Goal: Task Accomplishment & Management: Use online tool/utility

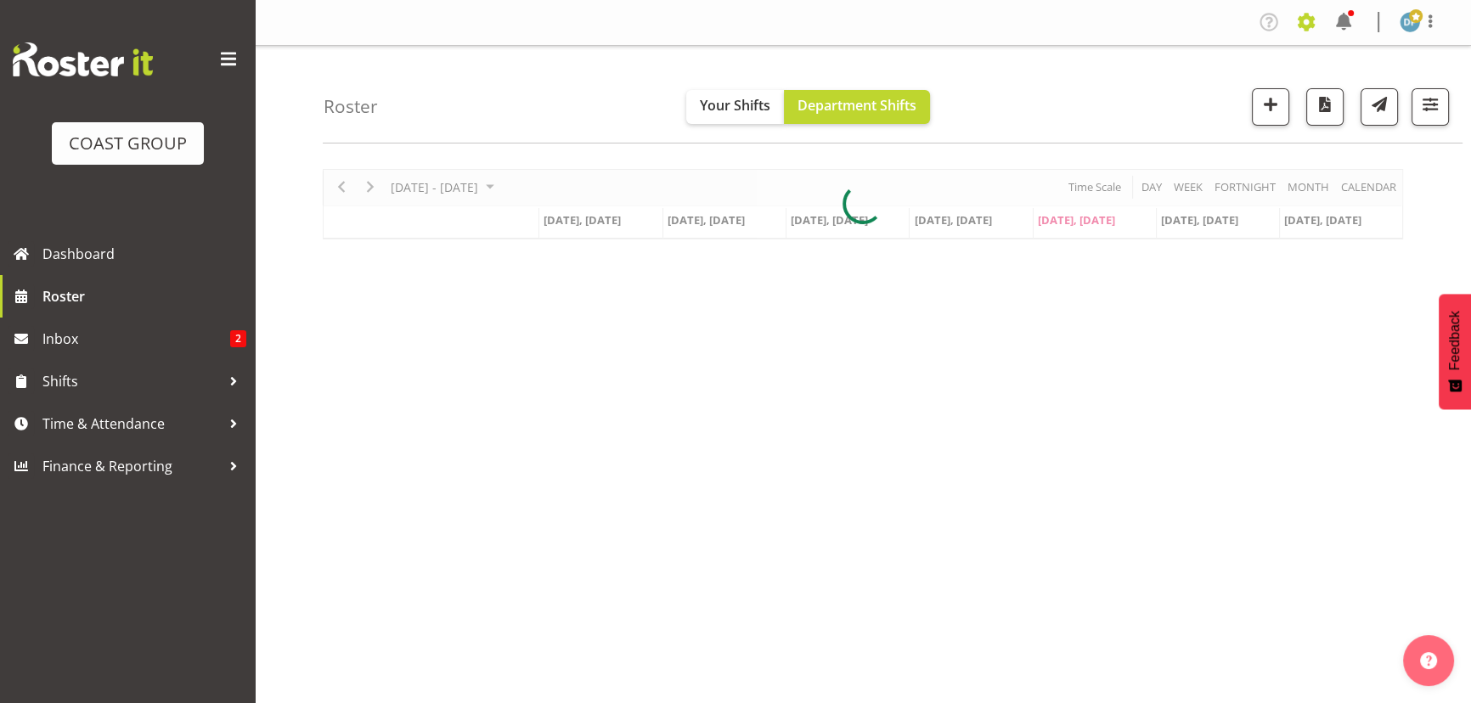
click at [1304, 20] on span at bounding box center [1306, 21] width 27 height 27
click at [1213, 98] on link "Jobs" at bounding box center [1238, 92] width 163 height 31
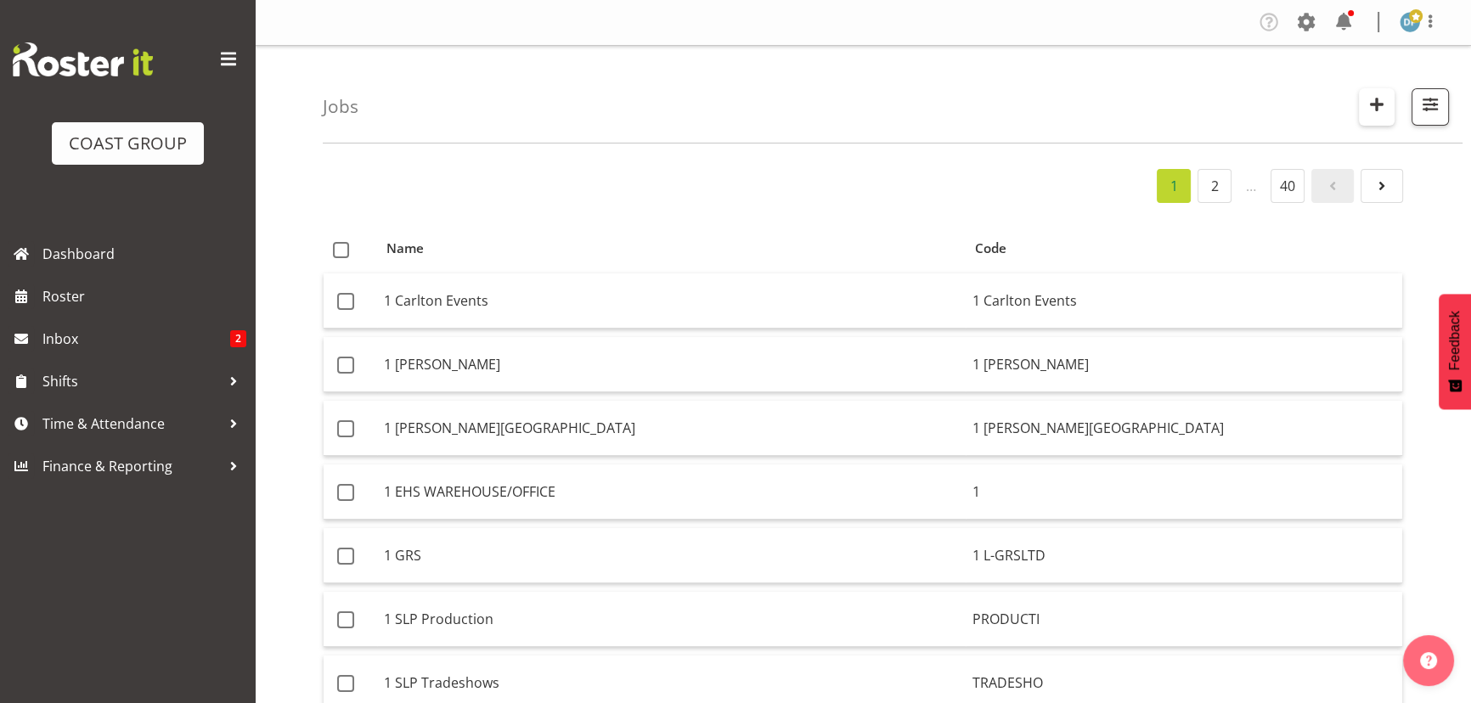
click at [1370, 104] on span "button" at bounding box center [1377, 104] width 22 height 22
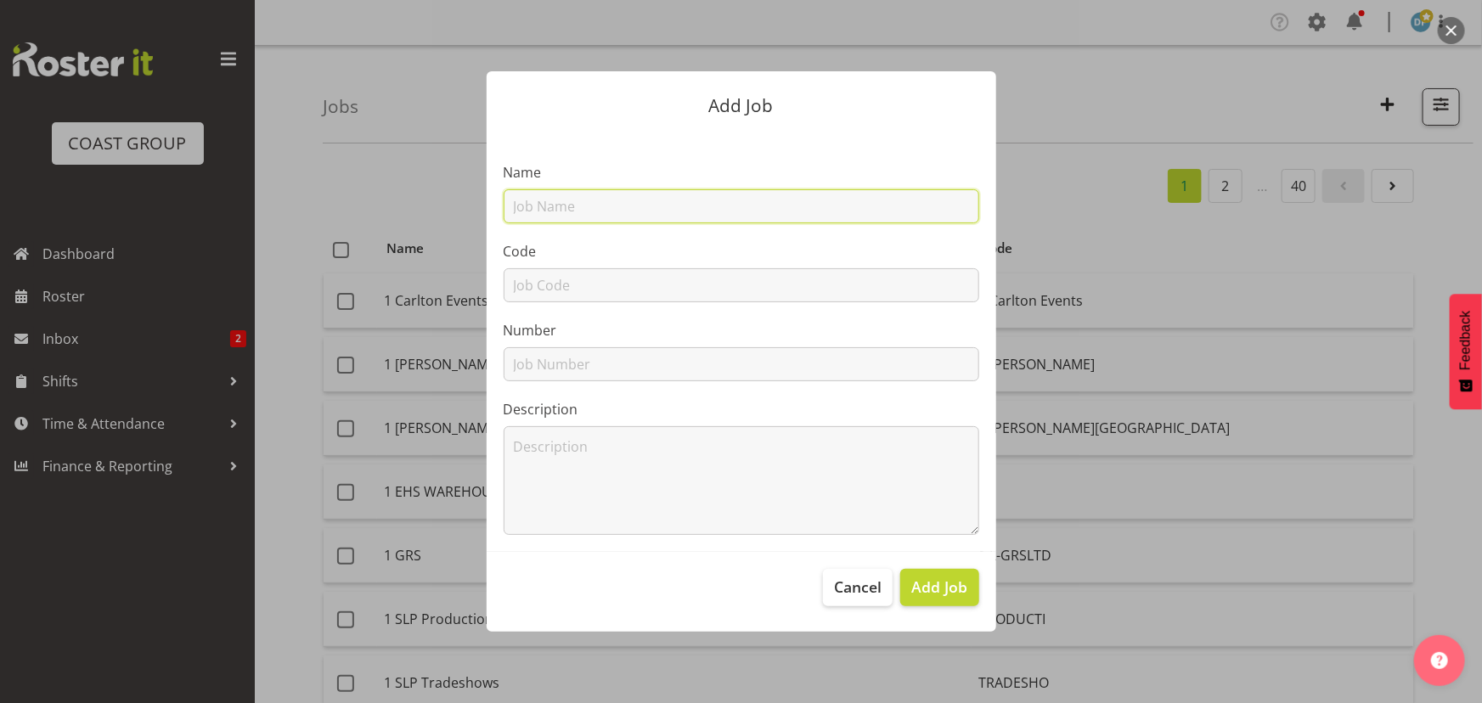
click at [641, 206] on input "text" at bounding box center [742, 206] width 476 height 34
click at [672, 201] on input "22511015 - Orion Health - [PERSON_NAME]" at bounding box center [742, 206] width 476 height 34
type input "22511015 - Orion Health @ [PERSON_NAME]"
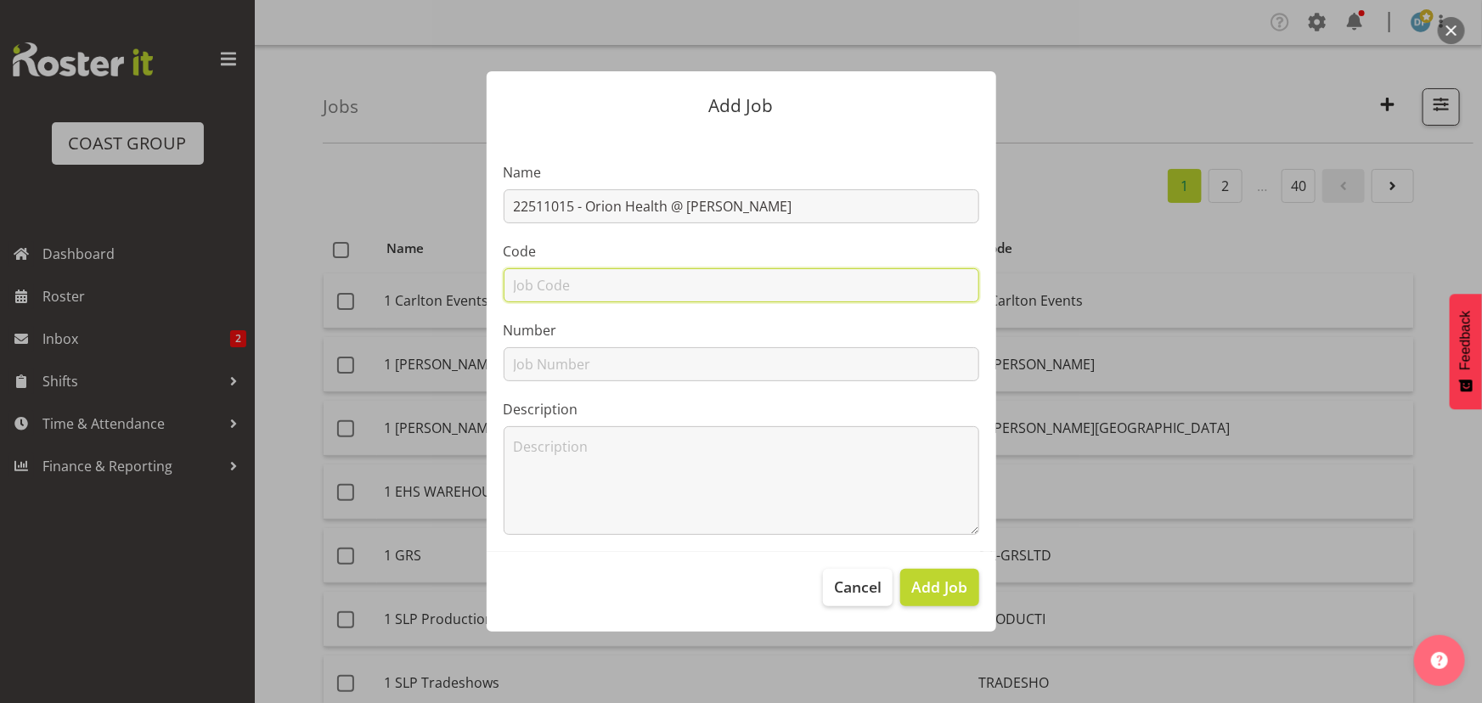
click at [575, 289] on input "text" at bounding box center [742, 285] width 476 height 34
type input "22511015"
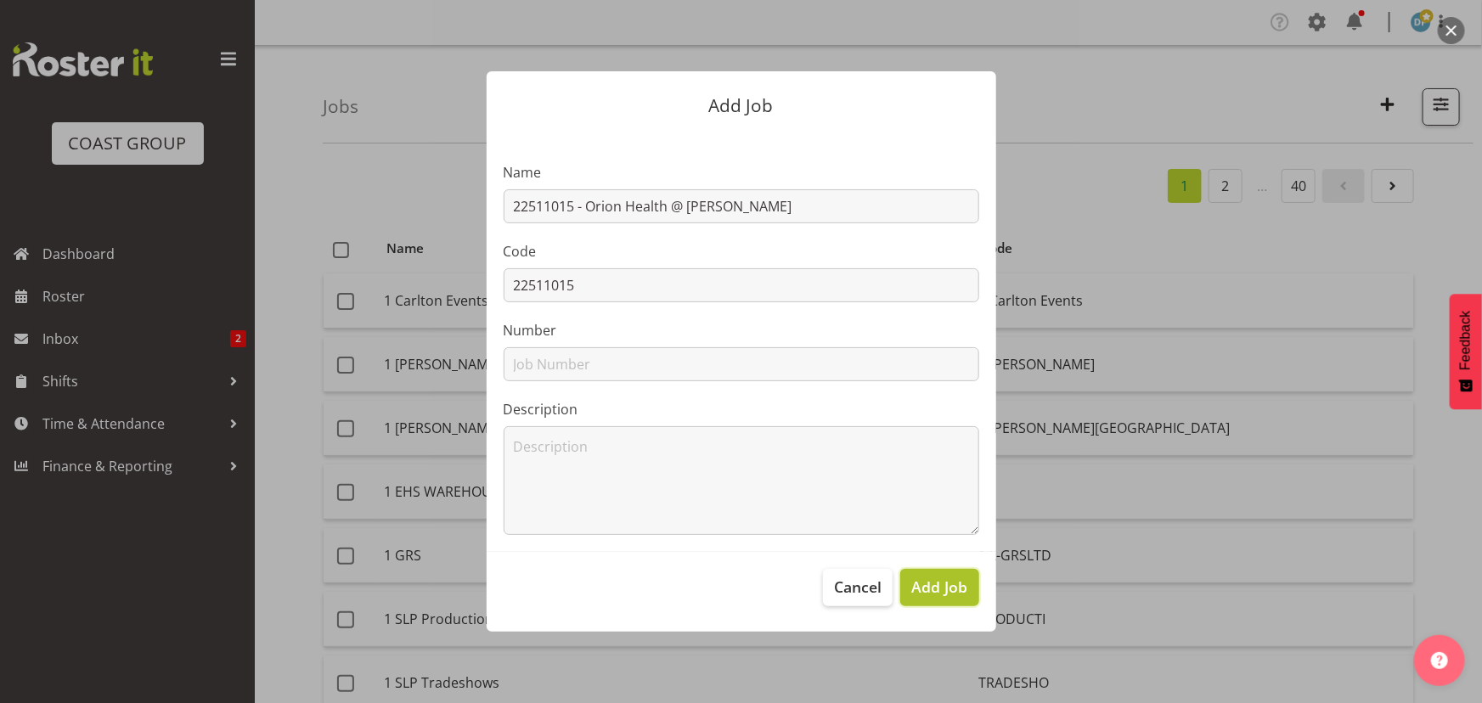
click at [938, 593] on span "Add Job" at bounding box center [939, 587] width 56 height 22
